Goal: Transaction & Acquisition: Purchase product/service

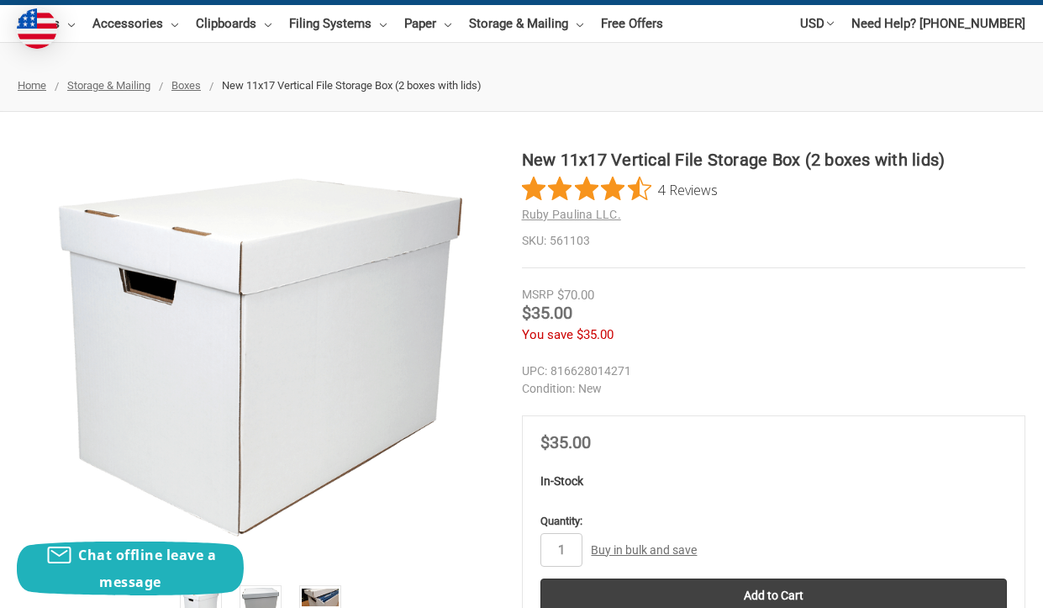
click at [846, 383] on dd "New" at bounding box center [774, 389] width 504 height 18
click at [991, 443] on div "Price Now $35.00" at bounding box center [773, 444] width 467 height 21
click at [782, 94] on ul "Home Storage & Mailing Boxes New 11x17 Vertical File Storage Box (2 boxes with …" at bounding box center [521, 86] width 1043 height 52
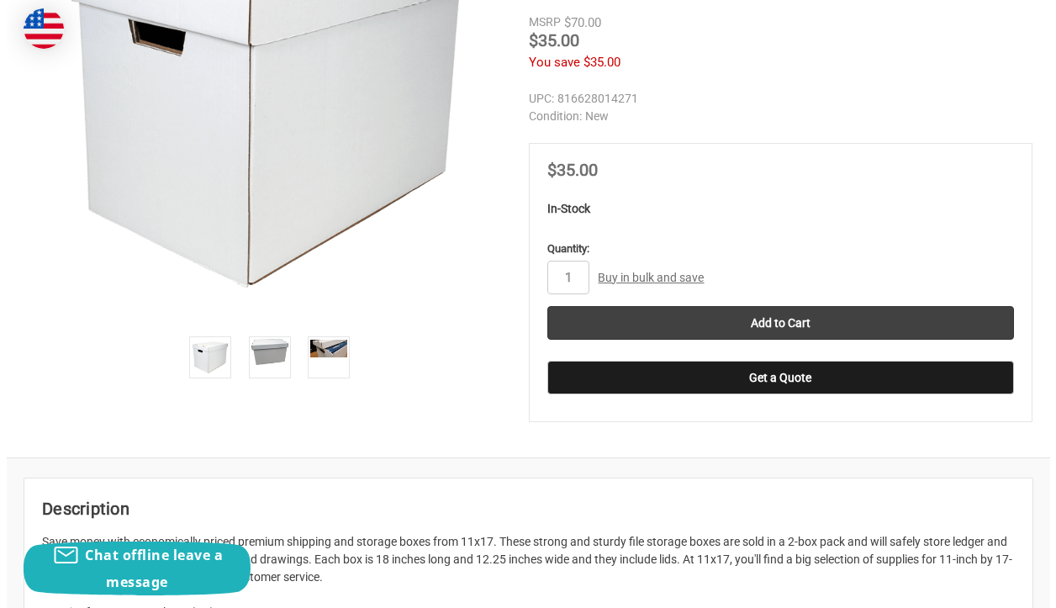
scroll to position [504, 0]
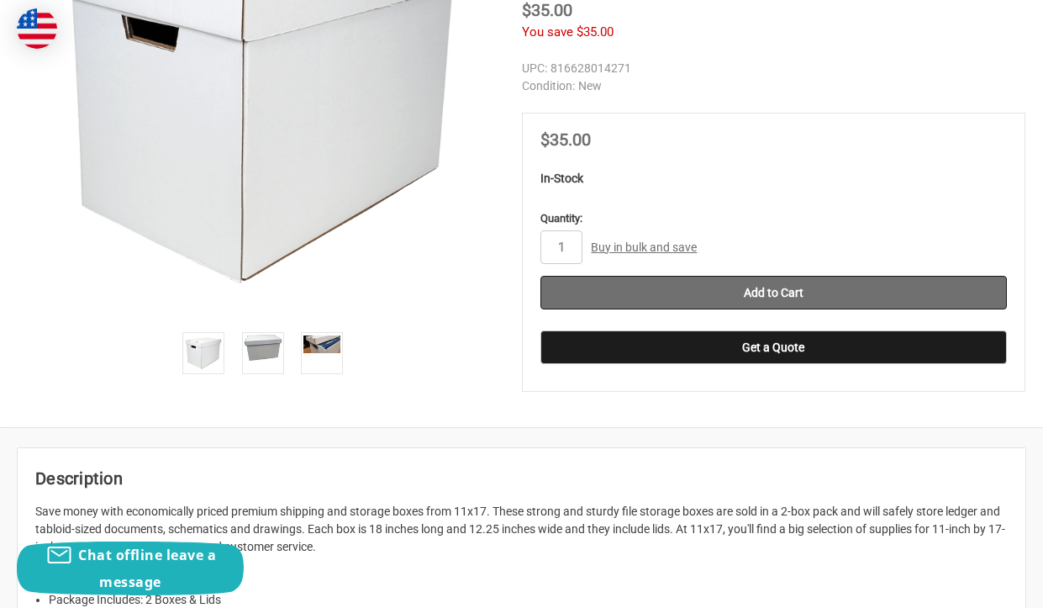
click at [746, 298] on input "Add to Cart" at bounding box center [773, 293] width 467 height 34
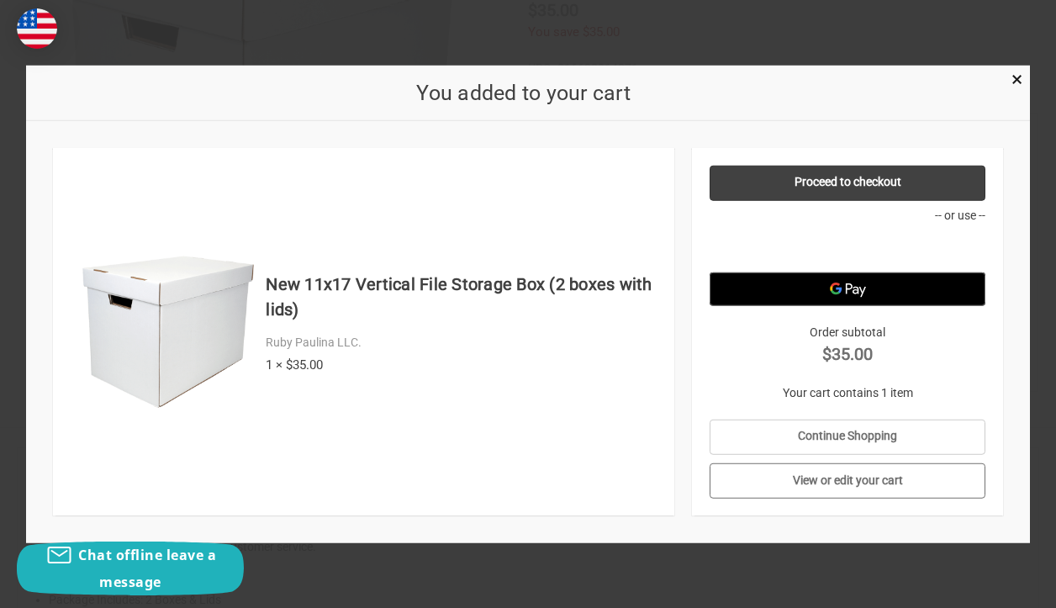
click at [876, 474] on link "View or edit your cart" at bounding box center [847, 480] width 276 height 35
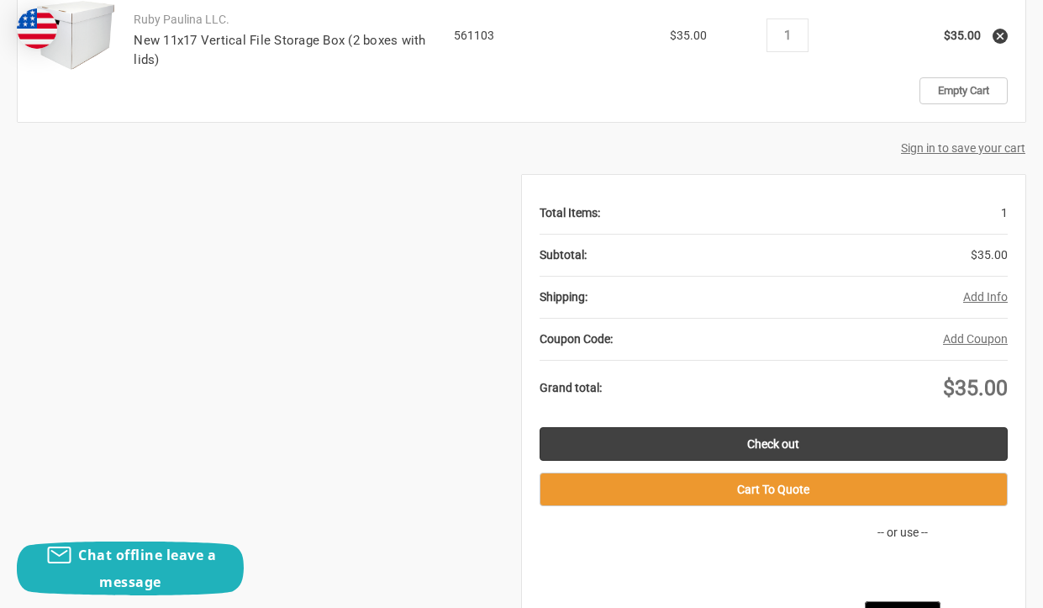
scroll to position [504, 0]
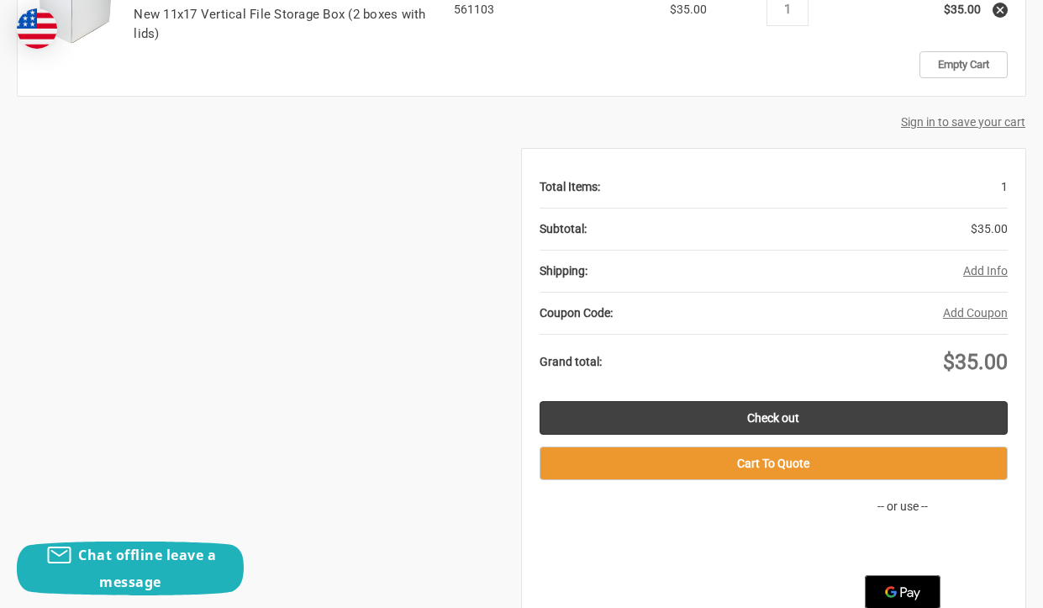
click at [994, 275] on button "Add Info" at bounding box center [985, 271] width 45 height 18
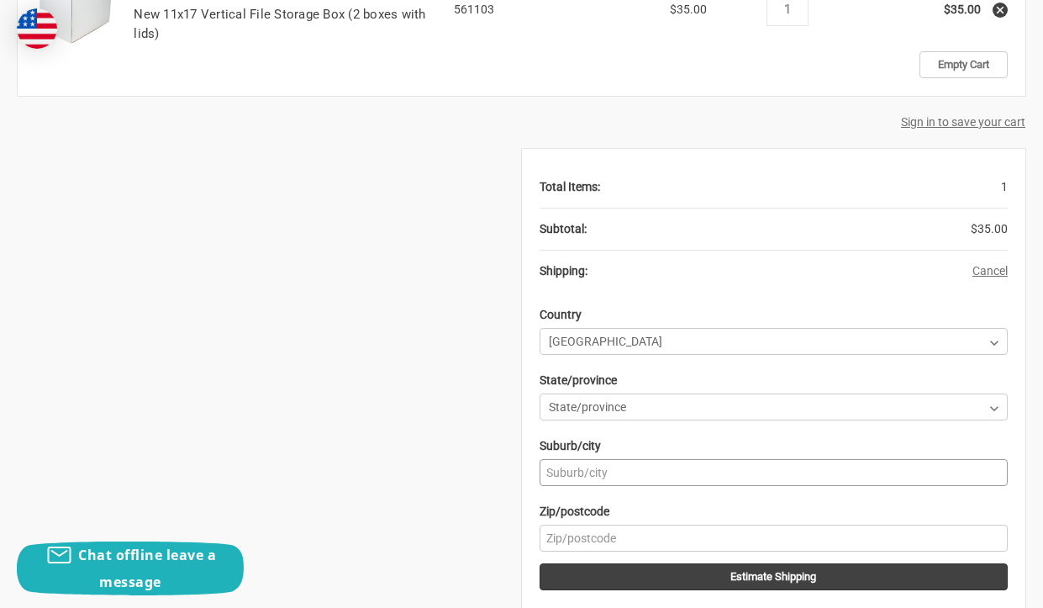
click at [628, 474] on input "Suburb/city" at bounding box center [774, 472] width 469 height 27
type input "Colorado Springs"
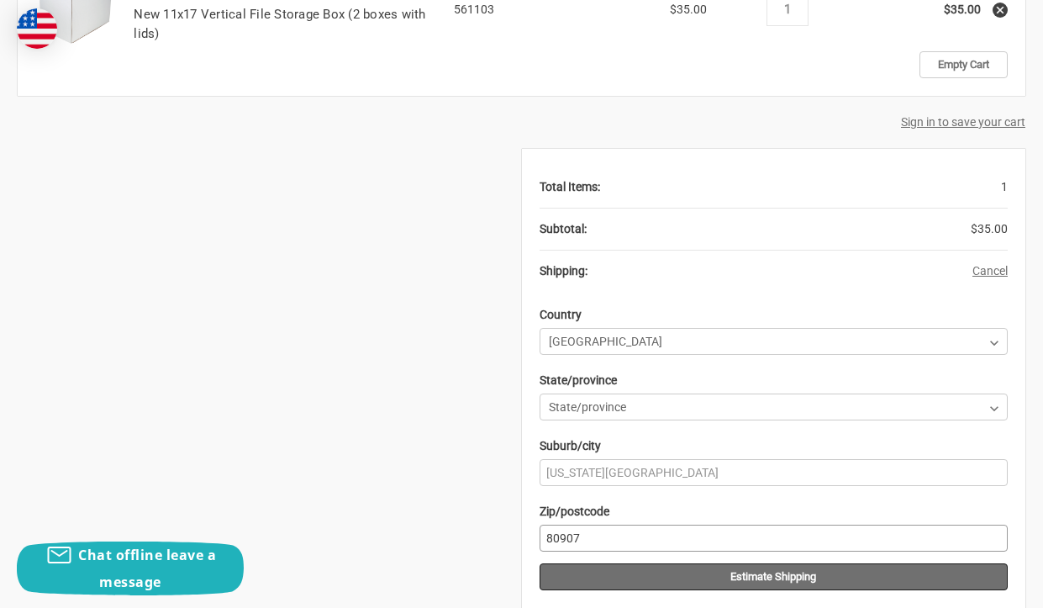
type input "80907"
click at [795, 581] on button "Estimate Shipping" at bounding box center [774, 576] width 469 height 27
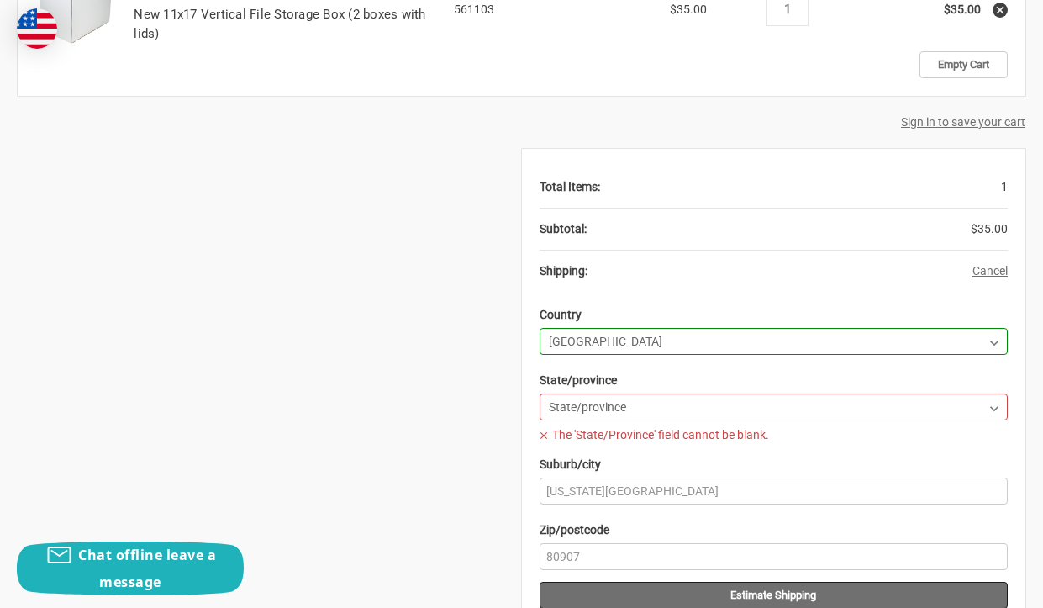
scroll to position [588, 0]
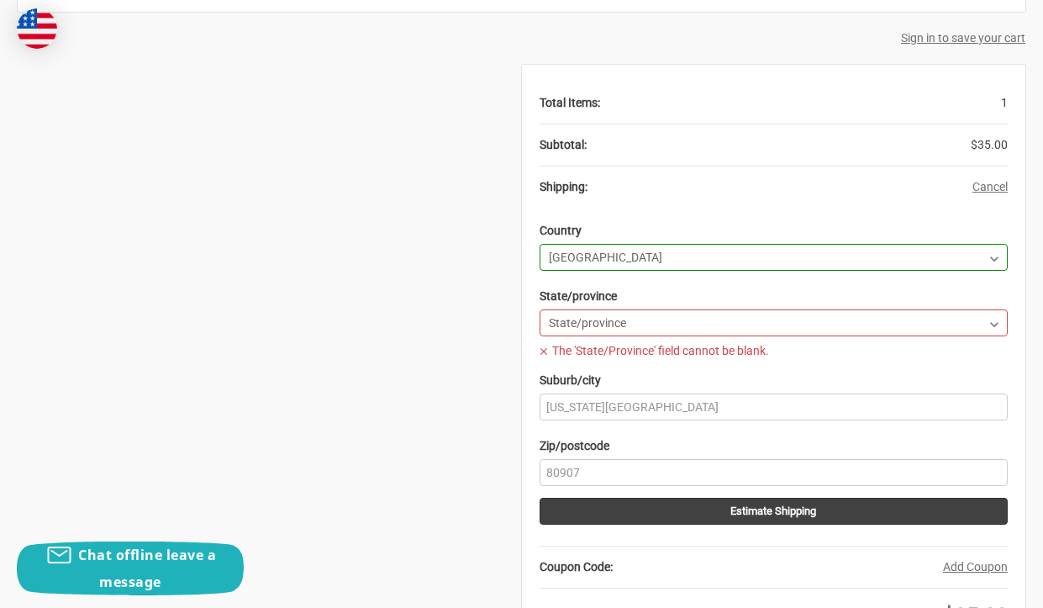
click at [782, 327] on select "State/province Alabama Alaska American Samoa Arizona Arkansas Armed Forces Afri…" at bounding box center [774, 322] width 469 height 27
select select "13"
click at [540, 309] on select "State/province Alabama Alaska American Samoa Arizona Arkansas Armed Forces Afri…" at bounding box center [774, 322] width 469 height 27
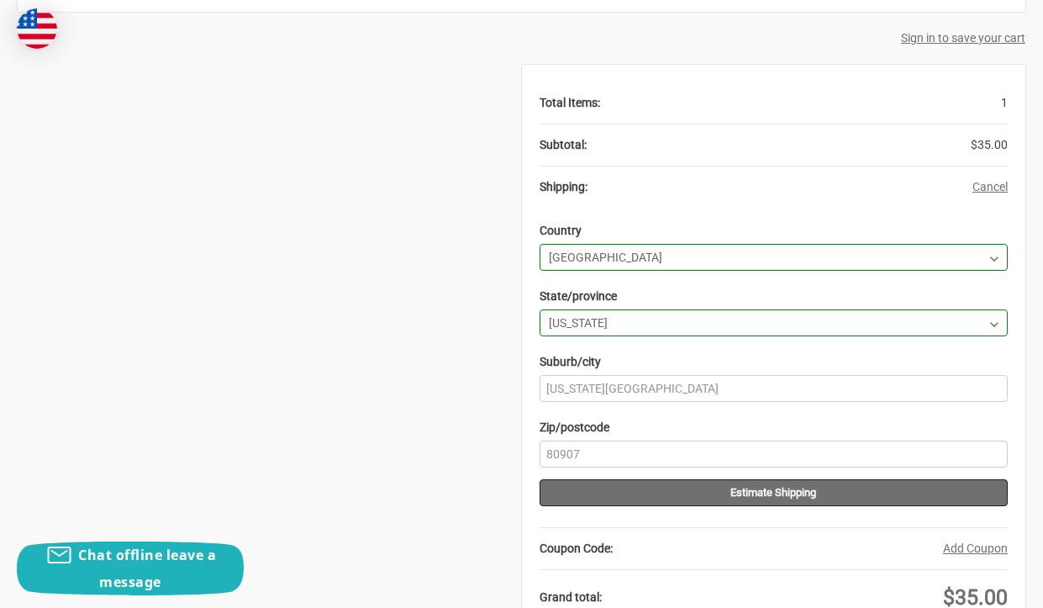
click at [667, 498] on button "Estimate Shipping" at bounding box center [774, 492] width 469 height 27
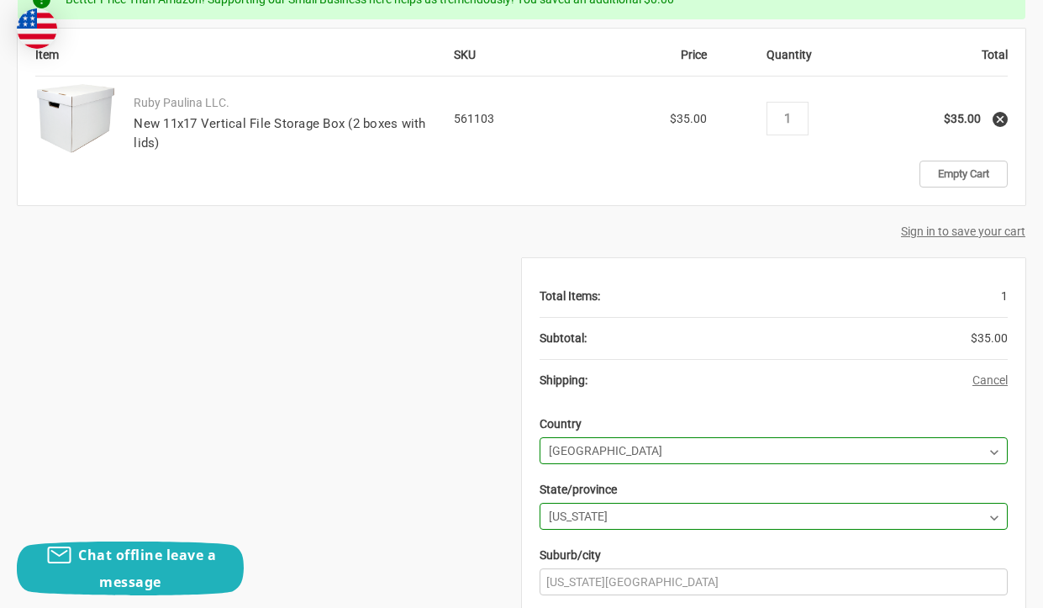
scroll to position [336, 0]
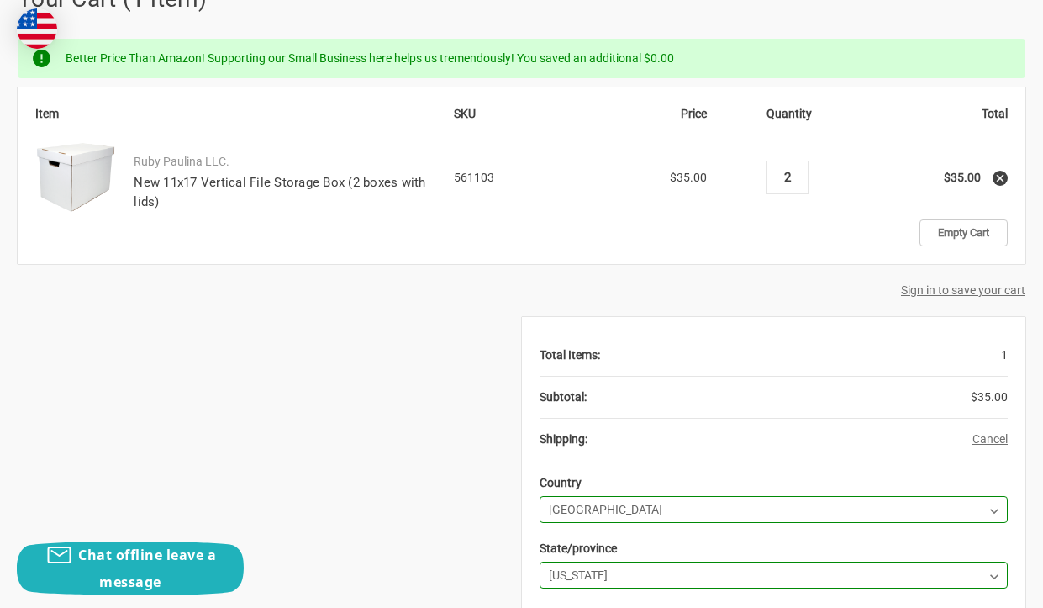
type input "2"
click at [788, 279] on form "Item SKU Price Quantity Total Ruby Paulina LLC. New 11x17 Vertical File Storage…" at bounding box center [522, 193] width 1008 height 212
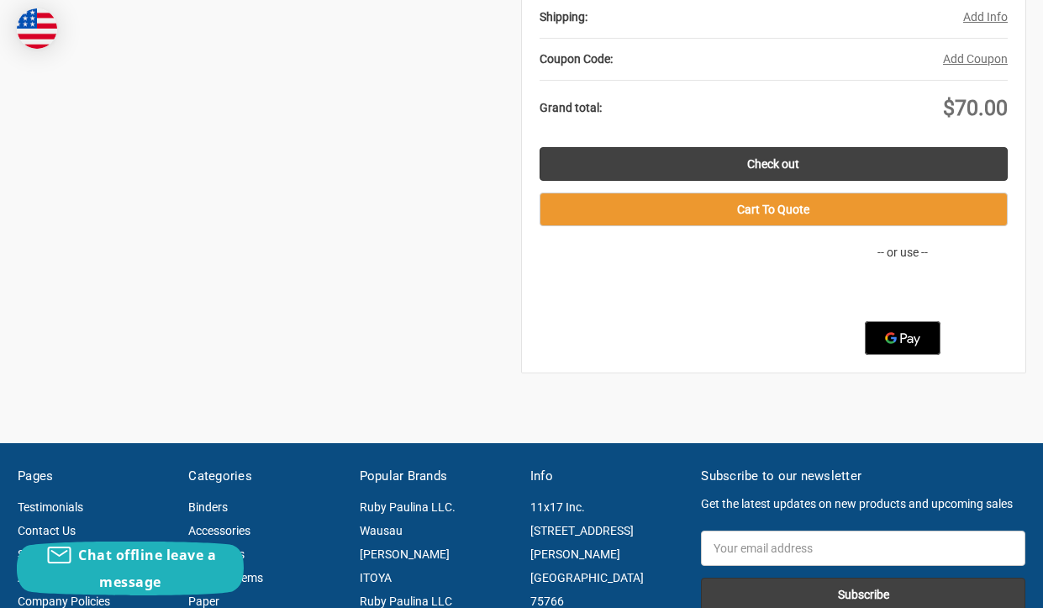
scroll to position [504, 0]
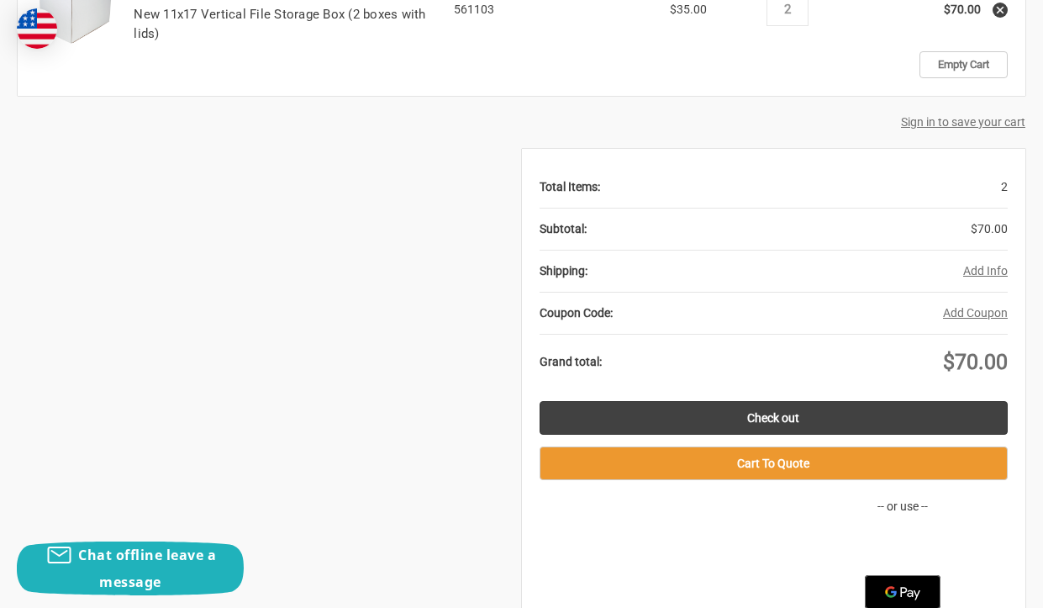
click at [996, 274] on button "Add Info" at bounding box center [985, 271] width 45 height 18
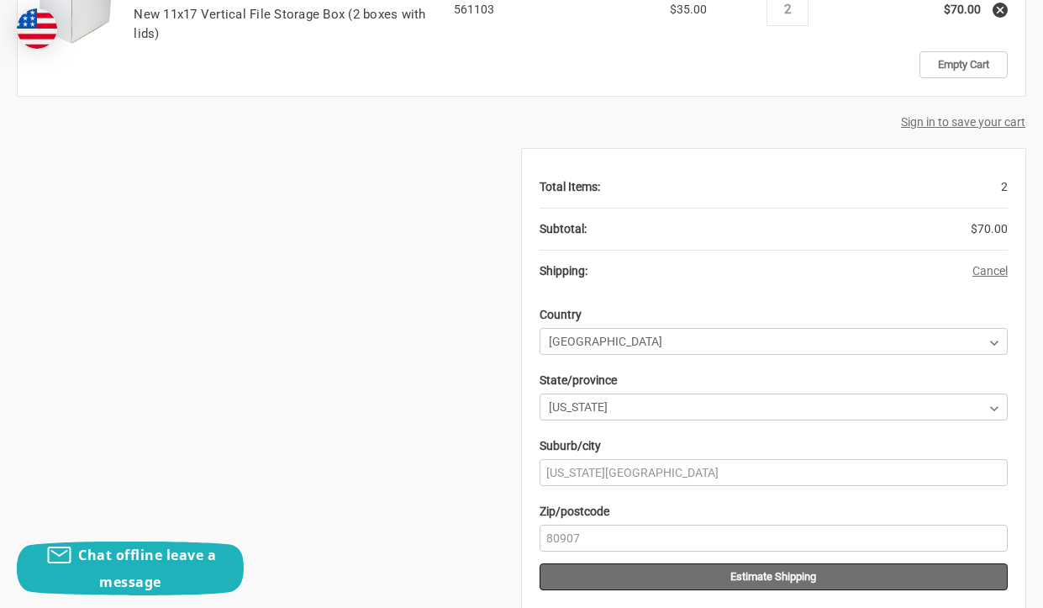
click at [628, 576] on button "Estimate Shipping" at bounding box center [774, 576] width 469 height 27
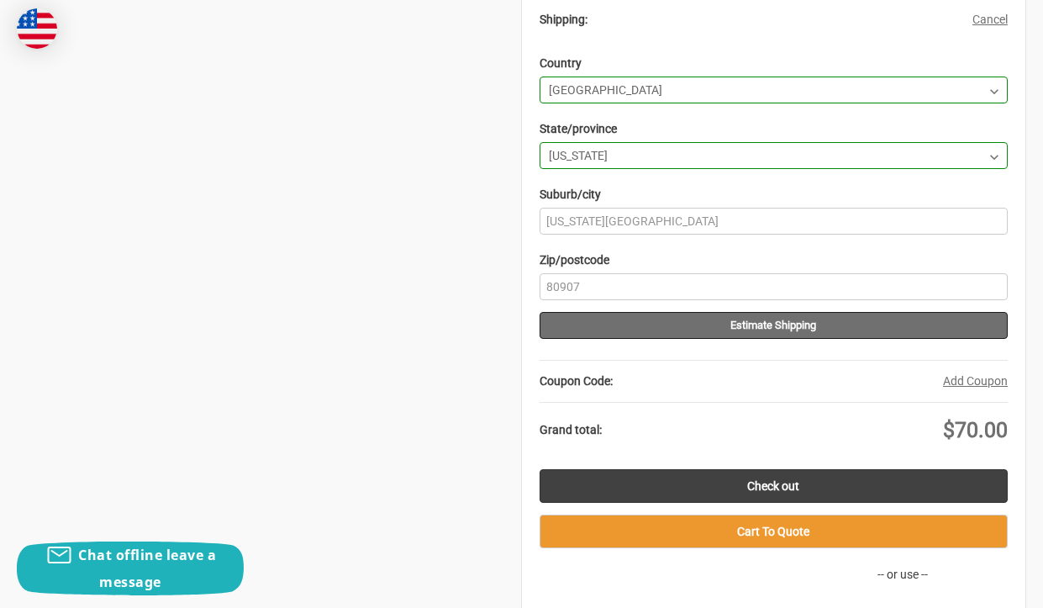
scroll to position [756, 0]
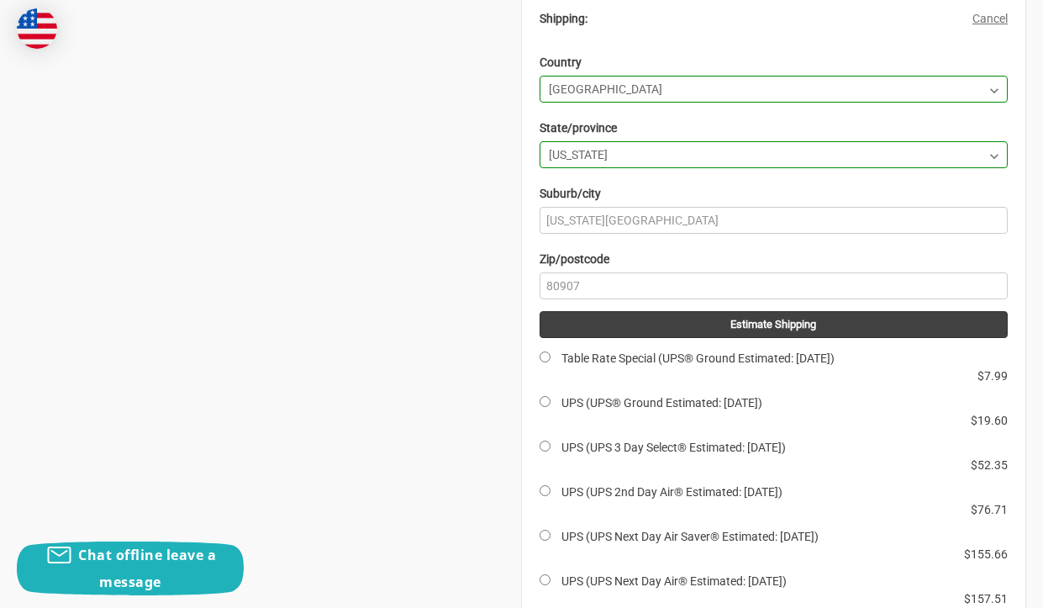
click at [1011, 201] on div "Total Items: 2 Subtotal: $70.00 Shipping: Add Info Cancel Country Country Afgha…" at bounding box center [774, 442] width 504 height 1091
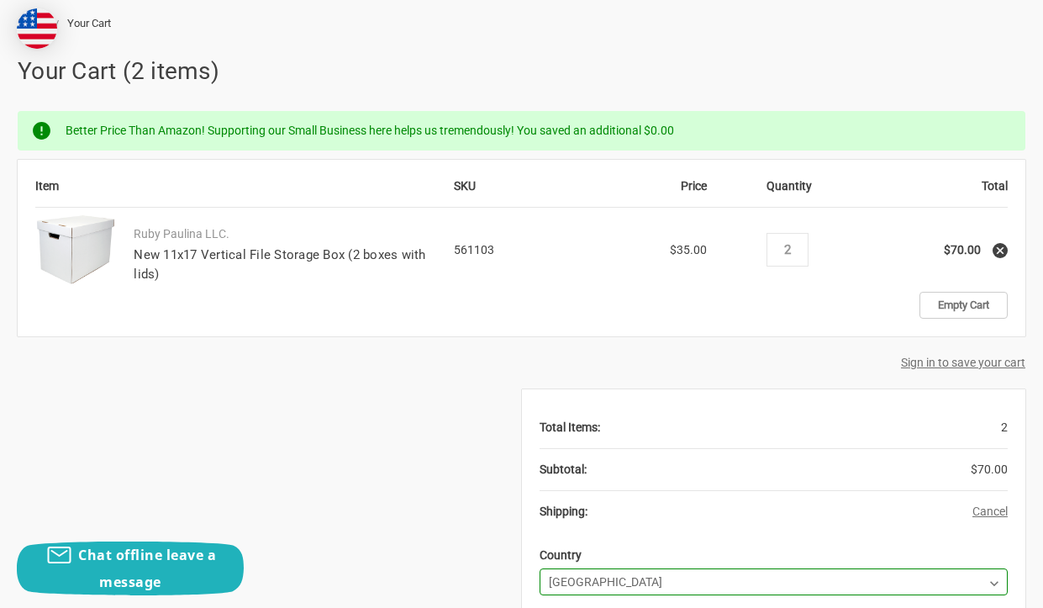
scroll to position [252, 0]
